Goal: Task Accomplishment & Management: Use online tool/utility

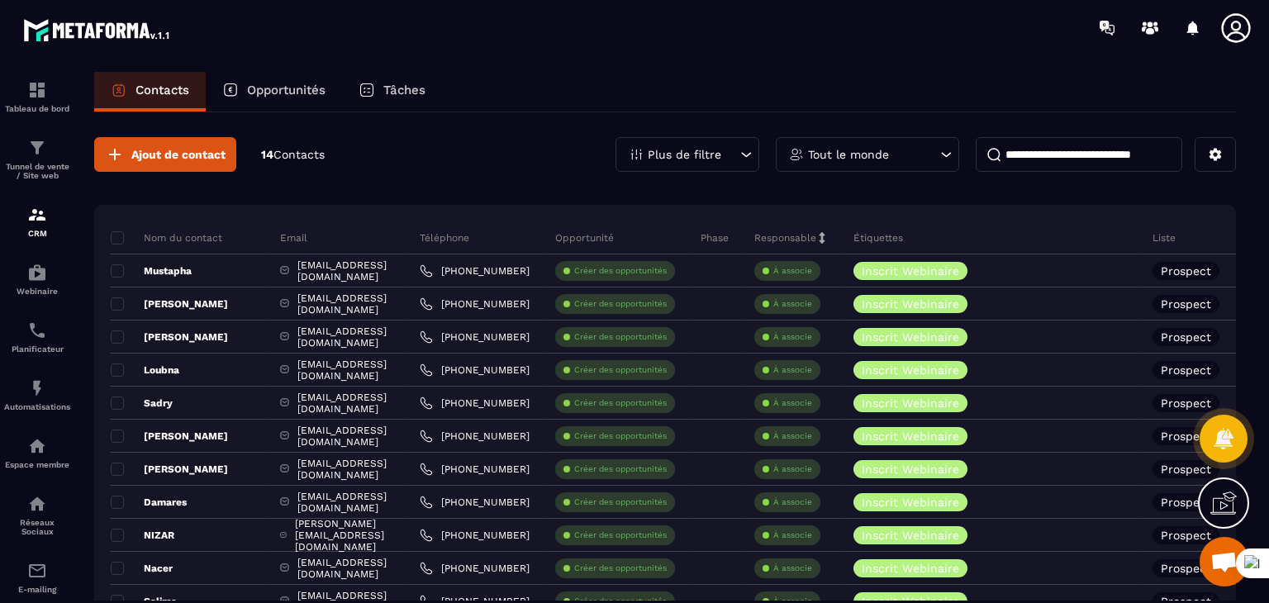
scroll to position [1819, 0]
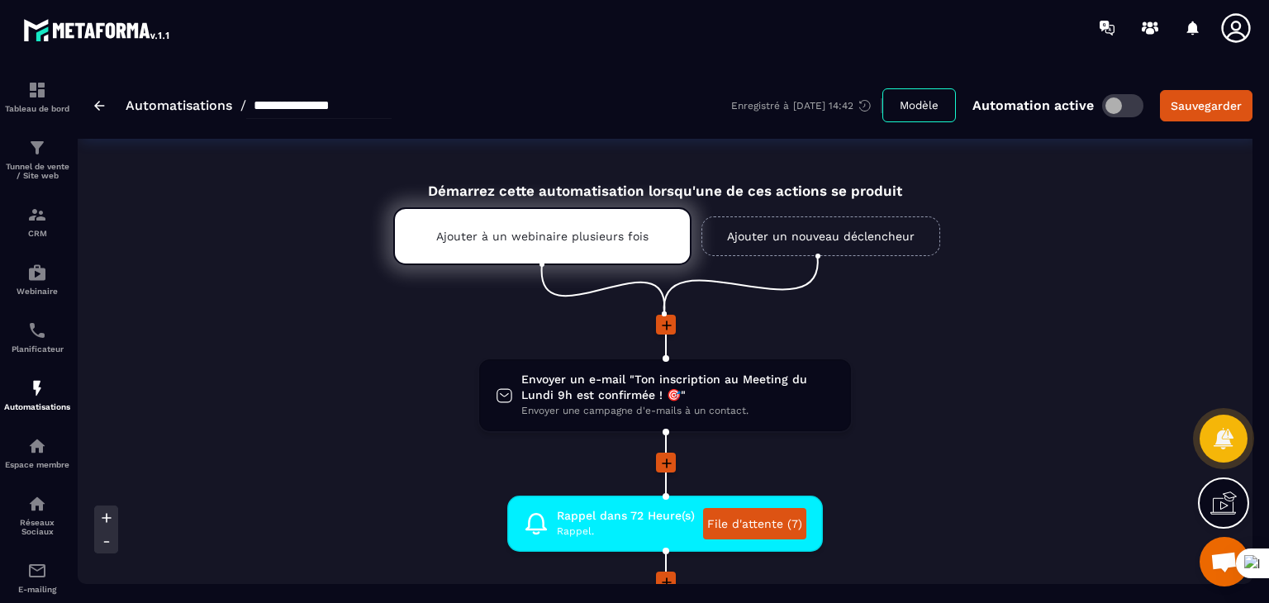
scroll to position [1819, 0]
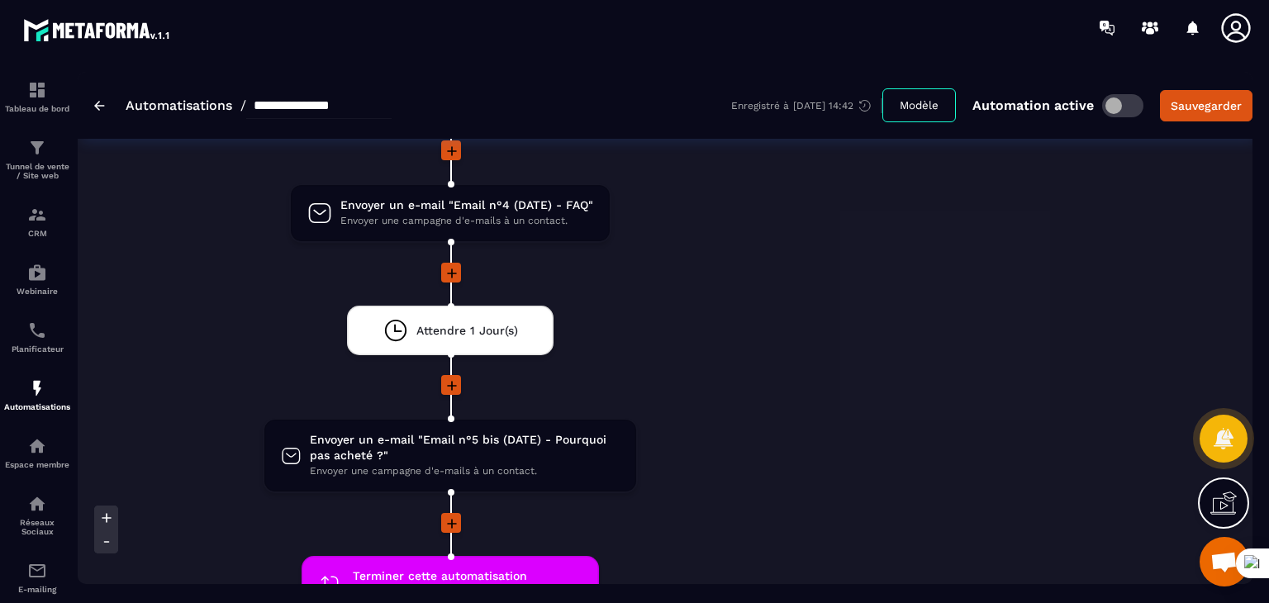
scroll to position [2874, 0]
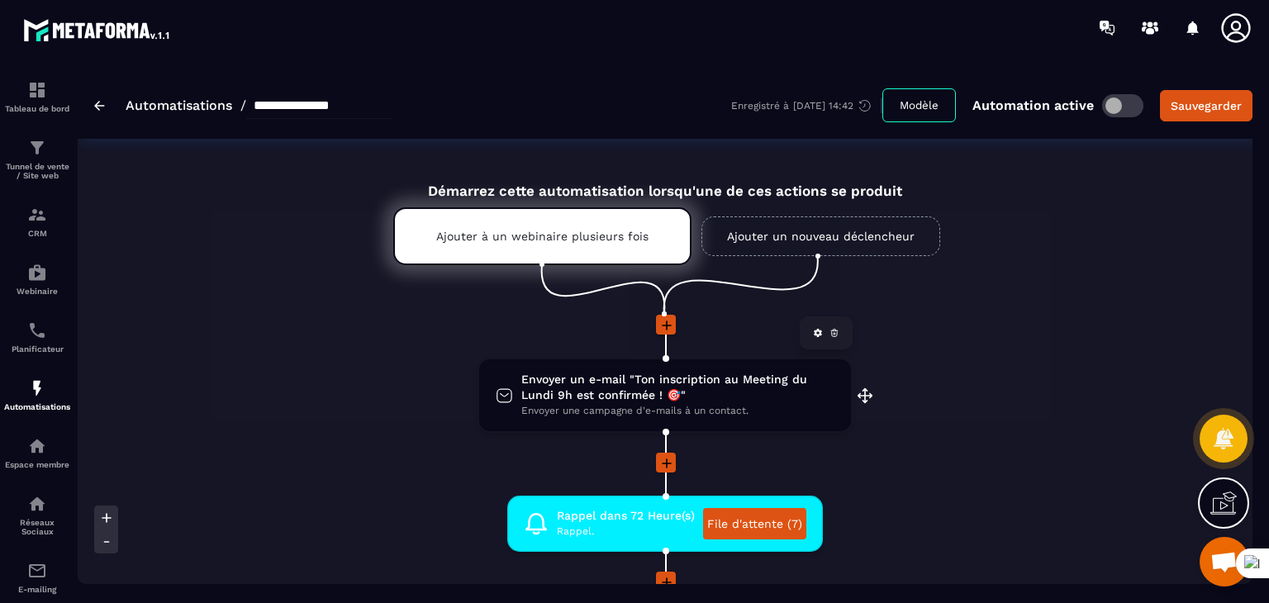
scroll to position [1819, 0]
click at [618, 374] on span "Envoyer un e-mail "Ton inscription au Meeting du Lundi 9h est confirmée ! 🎯"" at bounding box center [677, 387] width 313 height 31
